Goal: Task Accomplishment & Management: Use online tool/utility

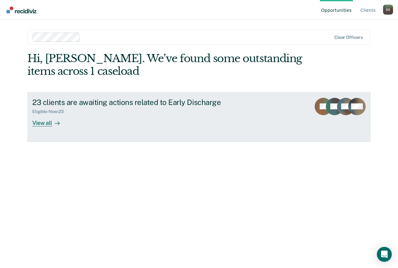
click at [45, 124] on div "View all" at bounding box center [49, 120] width 35 height 12
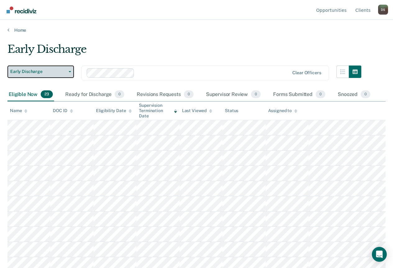
click at [36, 69] on button "Early Discharge" at bounding box center [40, 72] width 67 height 12
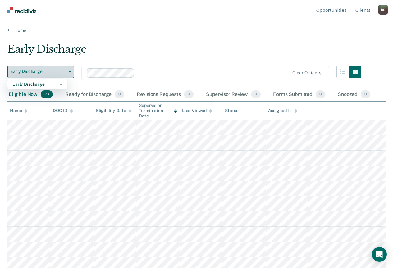
click at [44, 69] on span "Early Discharge" at bounding box center [38, 71] width 56 height 5
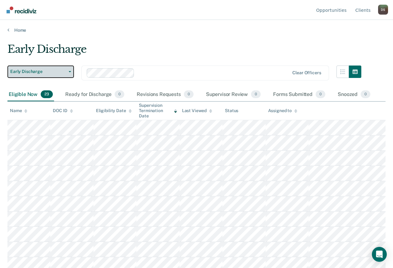
click at [44, 69] on span "Early Discharge" at bounding box center [38, 71] width 56 height 5
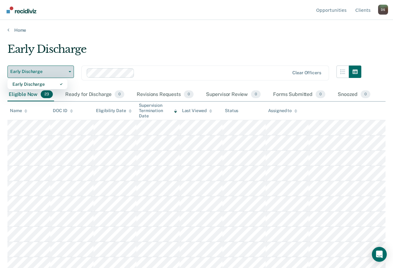
click at [44, 69] on span "Early Discharge" at bounding box center [38, 71] width 56 height 5
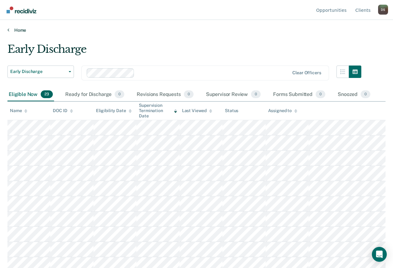
click at [20, 28] on link "Home" at bounding box center [196, 30] width 378 height 6
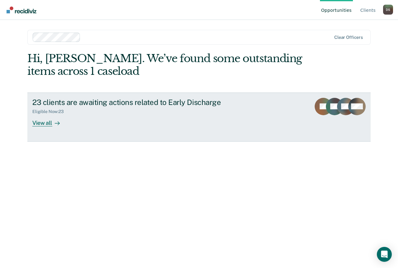
click at [38, 122] on div "View all" at bounding box center [49, 120] width 35 height 12
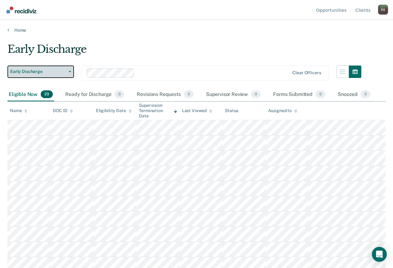
click at [36, 72] on span "Early Discharge" at bounding box center [38, 71] width 56 height 5
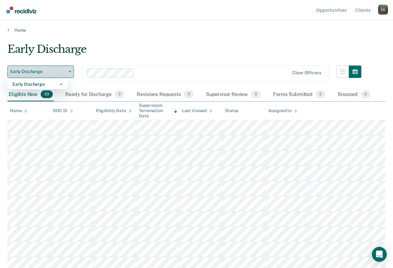
click at [36, 72] on span "Early Discharge" at bounding box center [38, 71] width 56 height 5
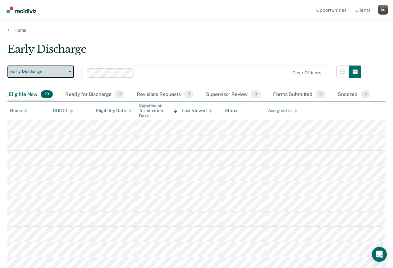
click at [43, 77] on button "Early Discharge" at bounding box center [40, 72] width 67 height 12
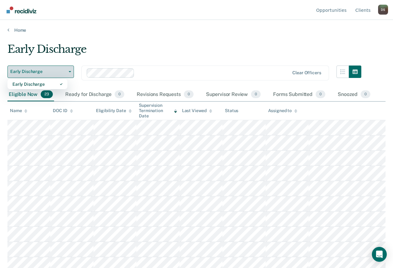
click at [43, 77] on button "Early Discharge" at bounding box center [40, 72] width 67 height 12
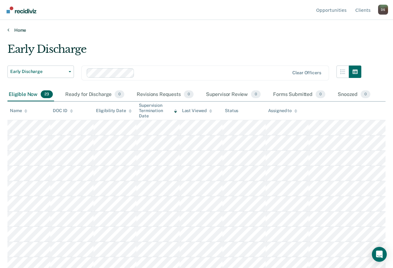
click at [169, 30] on link "Home" at bounding box center [196, 30] width 378 height 6
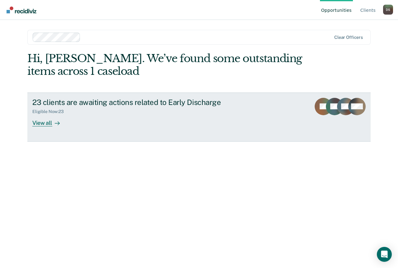
click at [45, 122] on div "View all" at bounding box center [49, 120] width 35 height 12
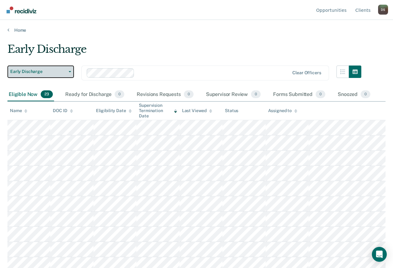
click at [44, 73] on span "Early Discharge" at bounding box center [38, 71] width 56 height 5
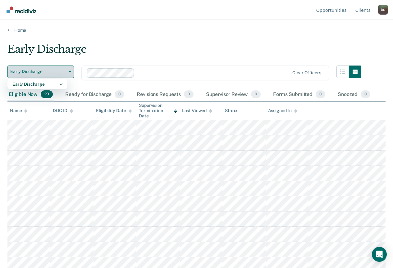
click at [44, 73] on span "Early Discharge" at bounding box center [38, 71] width 56 height 5
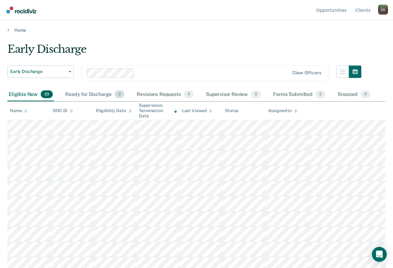
click at [80, 95] on div "Ready for Discharge 0" at bounding box center [95, 95] width 62 height 14
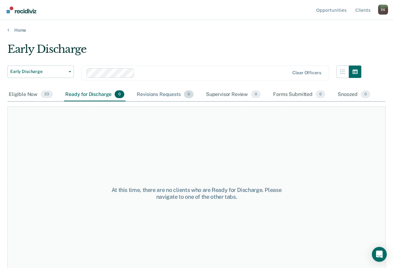
click at [159, 96] on div "Revisions Requests 0" at bounding box center [164, 95] width 59 height 14
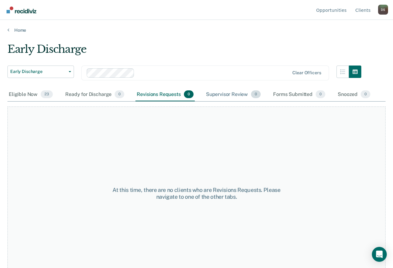
click at [230, 95] on div "Supervisor Review 0" at bounding box center [233, 95] width 57 height 14
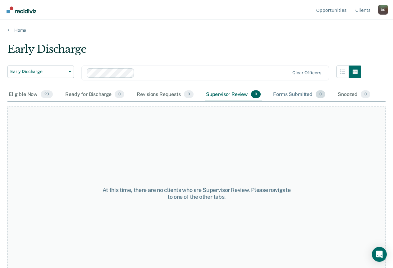
click at [300, 97] on div "Forms Submitted 0" at bounding box center [299, 95] width 55 height 14
click at [352, 98] on div "Snoozed 0" at bounding box center [354, 95] width 35 height 14
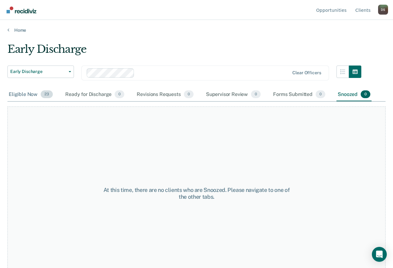
click at [21, 94] on div "Eligible Now 23" at bounding box center [30, 95] width 47 height 14
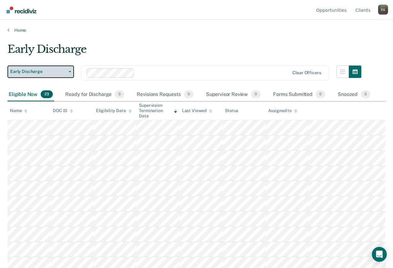
click at [53, 72] on span "Early Discharge" at bounding box center [38, 71] width 56 height 5
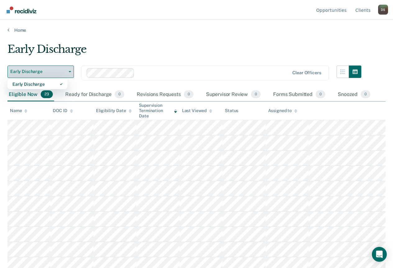
click at [53, 72] on span "Early Discharge" at bounding box center [38, 71] width 56 height 5
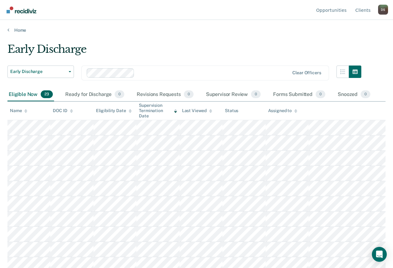
click at [192, 46] on div "Early Discharge" at bounding box center [184, 52] width 354 height 18
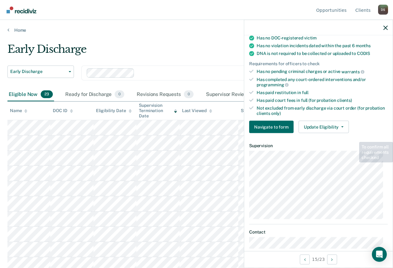
scroll to position [162, 0]
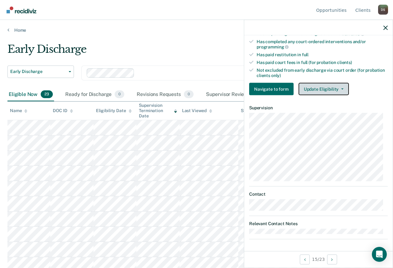
click at [315, 89] on button "Update Eligibility" at bounding box center [324, 89] width 50 height 12
click at [387, 25] on icon "button" at bounding box center [385, 27] width 4 height 4
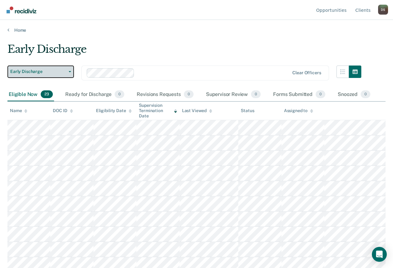
click at [45, 73] on span "Early Discharge" at bounding box center [38, 71] width 56 height 5
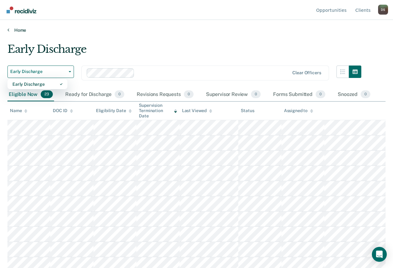
click at [147, 28] on link "Home" at bounding box center [196, 30] width 378 height 6
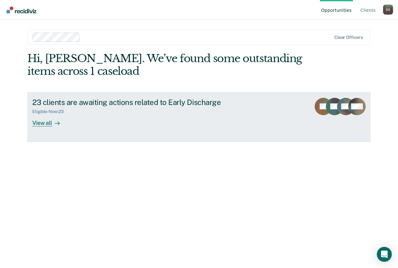
click at [46, 126] on div "View all" at bounding box center [49, 120] width 35 height 12
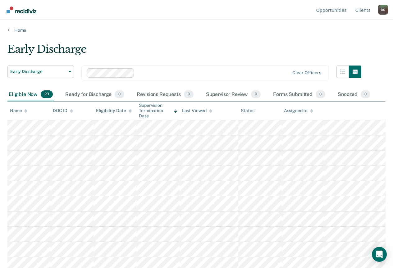
click at [386, 8] on div "D S" at bounding box center [383, 10] width 10 height 10
click at [347, 47] on link "Log Out" at bounding box center [358, 48] width 40 height 5
